Goal: Task Accomplishment & Management: Complete application form

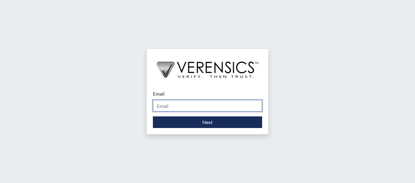
click at [198, 102] on input "Email" at bounding box center [207, 106] width 109 height 12
click at [77, 103] on div "Email Please provide your email address. Next" at bounding box center [207, 91] width 415 height 183
click at [191, 100] on input "Email" at bounding box center [207, 106] width 109 height 12
type input "[PERSON_NAME][EMAIL_ADDRESS][PERSON_NAME][DOMAIN_NAME]"
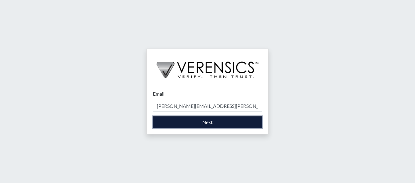
click at [203, 124] on button "Next" at bounding box center [207, 122] width 109 height 12
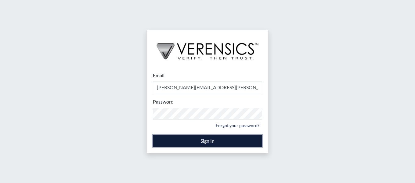
click at [202, 141] on button "Sign In" at bounding box center [207, 141] width 109 height 12
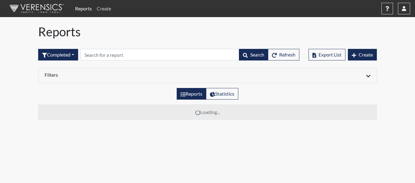
click at [104, 9] on link "Create" at bounding box center [103, 8] width 19 height 12
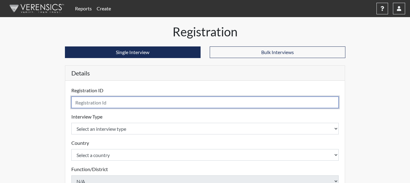
click at [108, 99] on input "text" at bounding box center [205, 102] width 268 height 12
type input "ANJ3776"
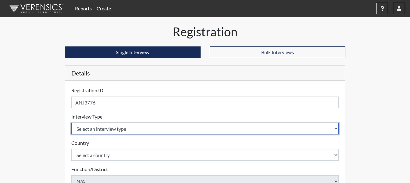
click at [120, 129] on select "Select an interview type Corrections Pre-Employment" at bounding box center [205, 129] width 268 height 12
select select "ff733e93-e1bf-11ea-9c9f-0eff0cf7eb8f"
click at [71, 123] on select "Select an interview type Corrections Pre-Employment" at bounding box center [205, 129] width 268 height 12
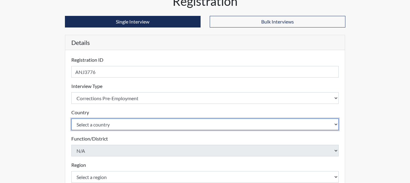
click at [124, 125] on select "Select a country [GEOGRAPHIC_DATA] [GEOGRAPHIC_DATA]" at bounding box center [205, 124] width 268 height 12
select select "united-states-of-[GEOGRAPHIC_DATA]"
click at [71, 118] on select "Select a country [GEOGRAPHIC_DATA] [GEOGRAPHIC_DATA]" at bounding box center [205, 124] width 268 height 12
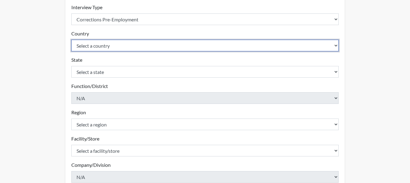
scroll to position [122, 0]
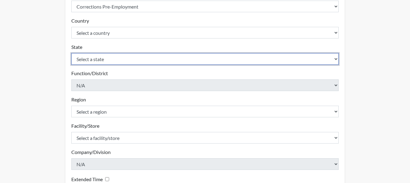
click at [131, 60] on select "Select a state [US_STATE] [US_STATE] [US_STATE] [US_STATE] [US_STATE] [US_STATE…" at bounding box center [205, 59] width 268 height 12
select select "GA"
click at [71, 53] on select "Select a state [US_STATE] [US_STATE] [US_STATE] [US_STATE] [US_STATE] [US_STATE…" at bounding box center [205, 59] width 268 height 12
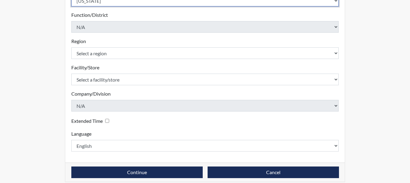
scroll to position [183, 0]
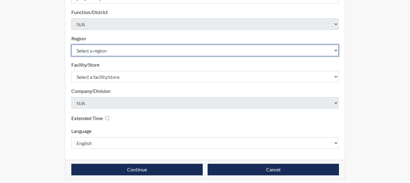
click at [141, 48] on select "Select a region [GEOGRAPHIC_DATA]" at bounding box center [205, 51] width 268 height 12
select select "743fb50d-a618-40f0-9631-f2ad6878b8a9"
click at [71, 45] on select "Select a region [GEOGRAPHIC_DATA]" at bounding box center [205, 51] width 268 height 12
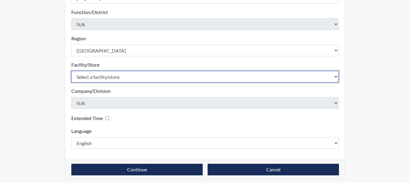
click at [141, 78] on select "Select a facility/store Treutlen PDC" at bounding box center [205, 77] width 268 height 12
select select "04ffa620-10f3-4a0c-a44a-f5e8e6573a78"
click at [71, 71] on select "Select a facility/store Treutlen PDC" at bounding box center [205, 77] width 268 height 12
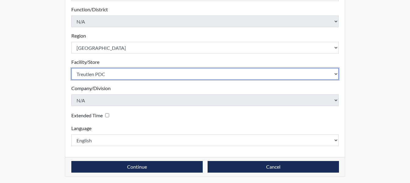
scroll to position [187, 0]
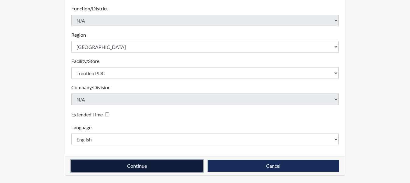
click at [168, 169] on button "Continue" at bounding box center [136, 166] width 131 height 12
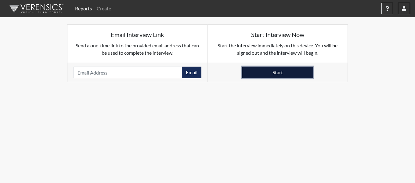
click at [273, 72] on button "Start" at bounding box center [277, 72] width 71 height 12
